Goal: Task Accomplishment & Management: Use online tool/utility

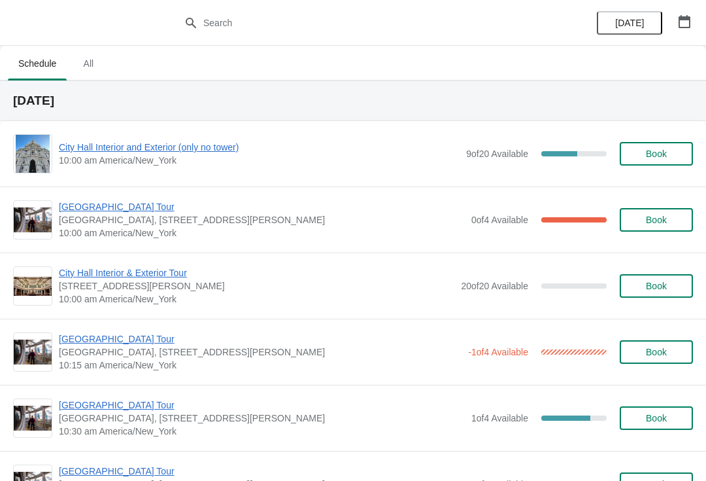
click at [94, 144] on span "City Hall Interior and Exterior (only no tower)" at bounding box center [259, 147] width 401 height 13
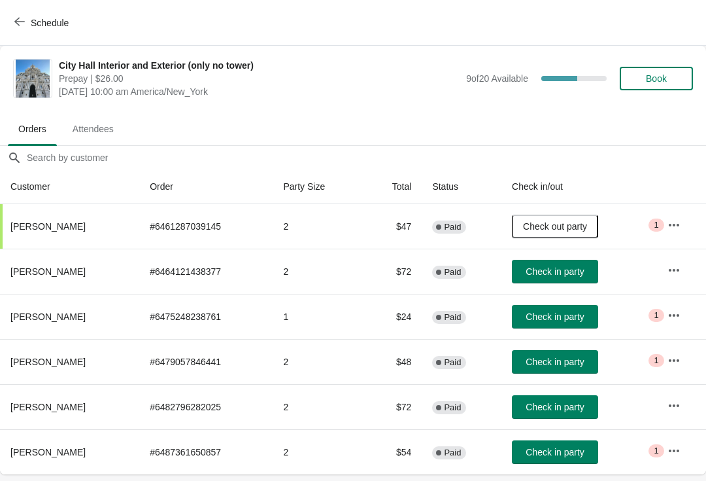
click at [567, 401] on span "Check in party" at bounding box center [555, 406] width 58 height 10
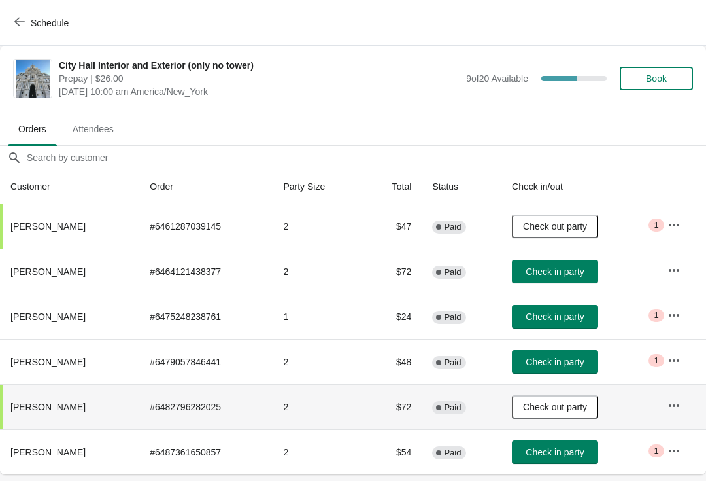
click at [581, 443] on button "Check in party" at bounding box center [555, 452] width 86 height 24
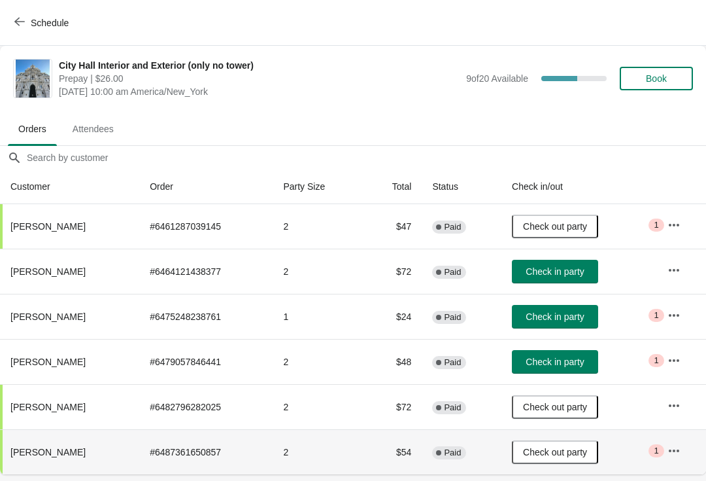
click at [8, 16] on button "Schedule" at bounding box center [43, 23] width 73 height 24
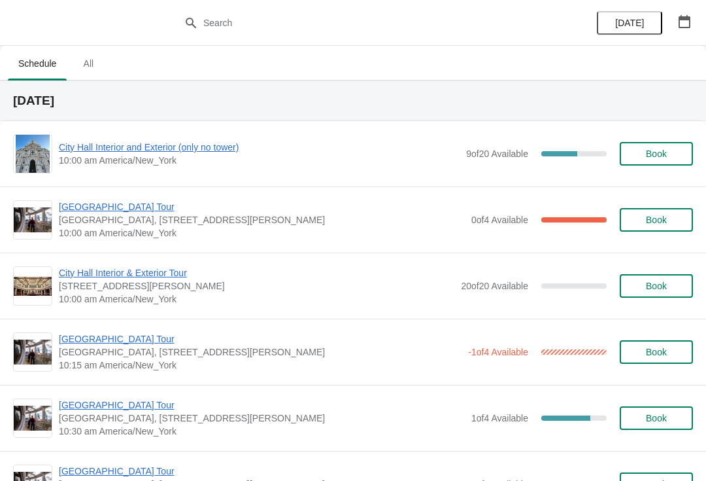
click at [78, 207] on span "[GEOGRAPHIC_DATA] Tour" at bounding box center [262, 206] width 406 height 13
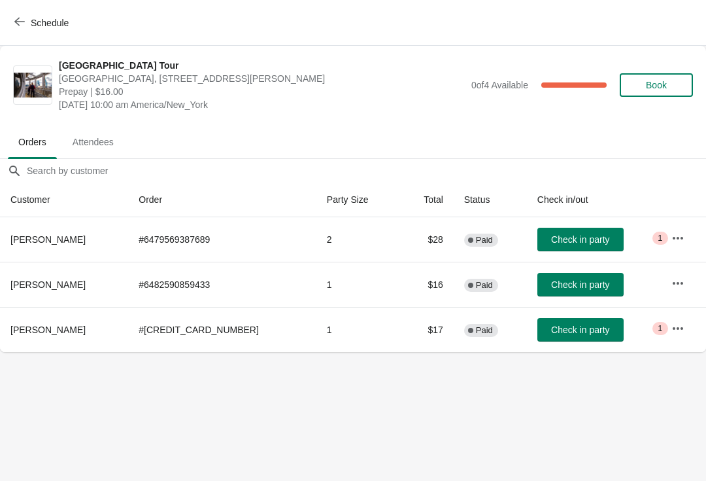
click at [563, 286] on span "Check in party" at bounding box center [580, 284] width 58 height 10
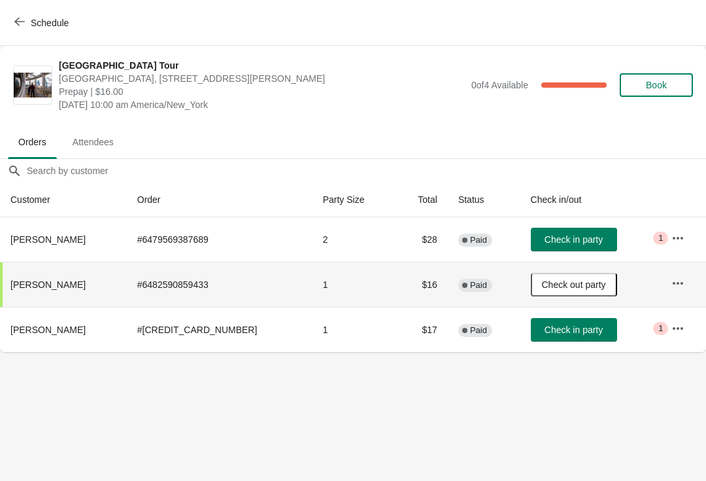
click at [18, 18] on icon "button" at bounding box center [19, 21] width 10 height 10
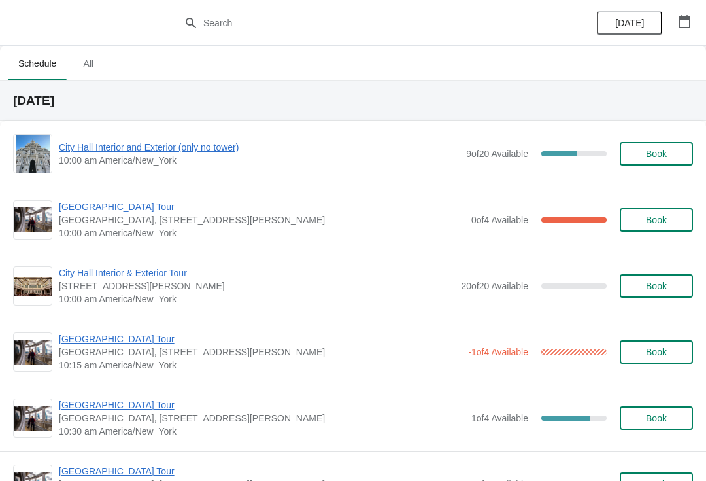
click at [84, 151] on span "City Hall Interior and Exterior (only no tower)" at bounding box center [259, 147] width 401 height 13
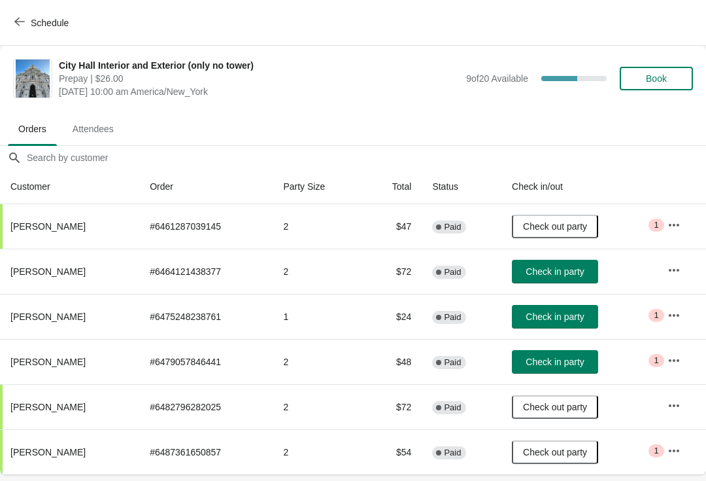
click at [9, 18] on button "Schedule" at bounding box center [43, 23] width 73 height 24
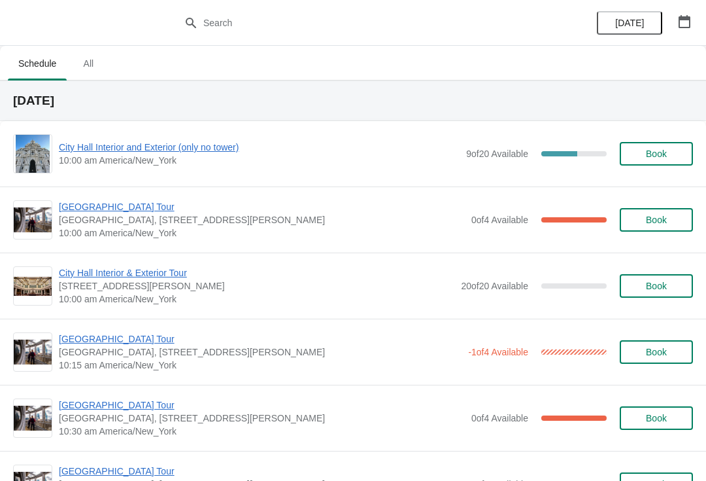
click at [86, 212] on span "[GEOGRAPHIC_DATA] Tour" at bounding box center [262, 206] width 406 height 13
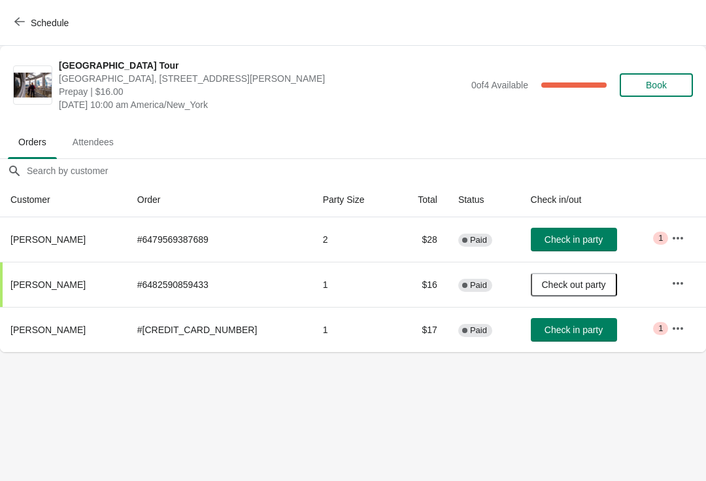
click at [564, 238] on span "Check in party" at bounding box center [574, 239] width 58 height 10
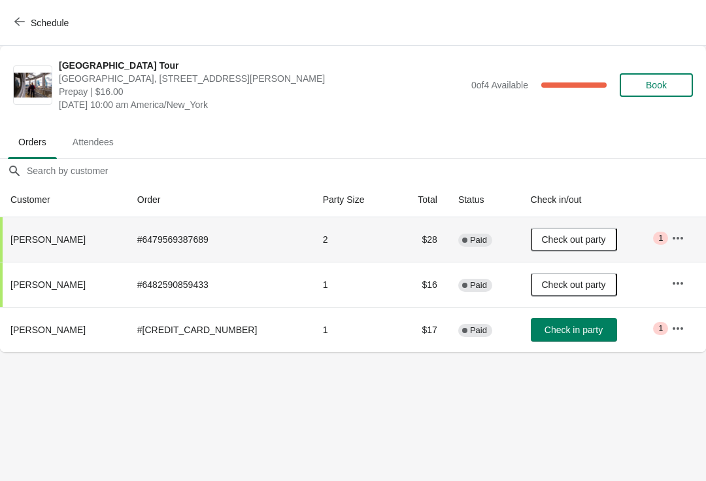
click at [577, 329] on span "Check in party" at bounding box center [574, 329] width 58 height 10
